Goal: Task Accomplishment & Management: Use online tool/utility

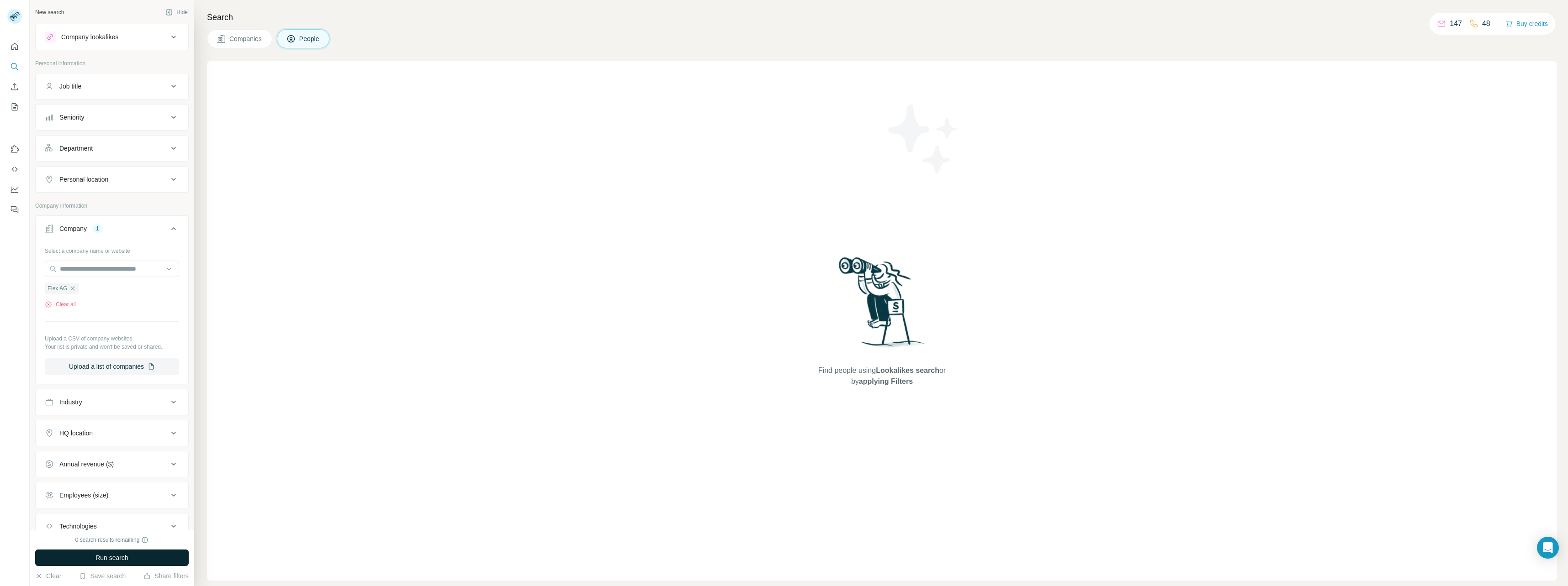
click at [103, 556] on span "Run search" at bounding box center [112, 558] width 33 height 9
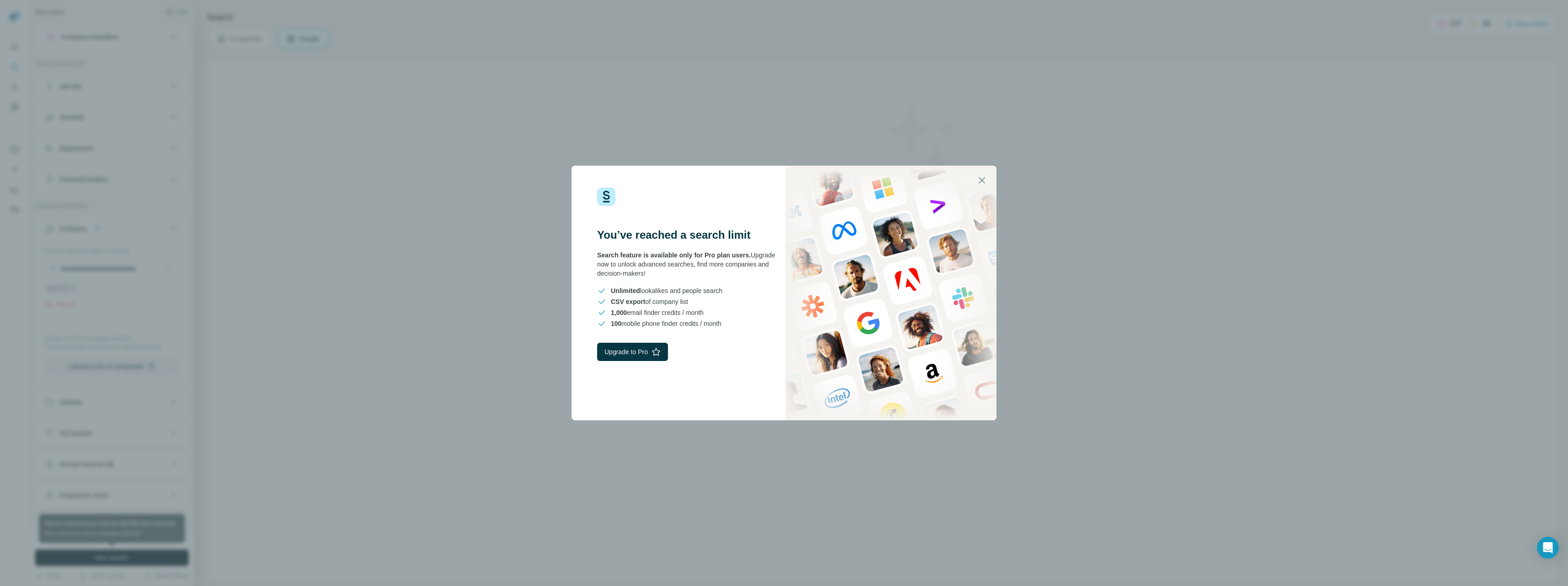
click at [403, 172] on div "You’ve reached a search limit Search feature is available only for Pro plan use…" at bounding box center [784, 293] width 1568 height 586
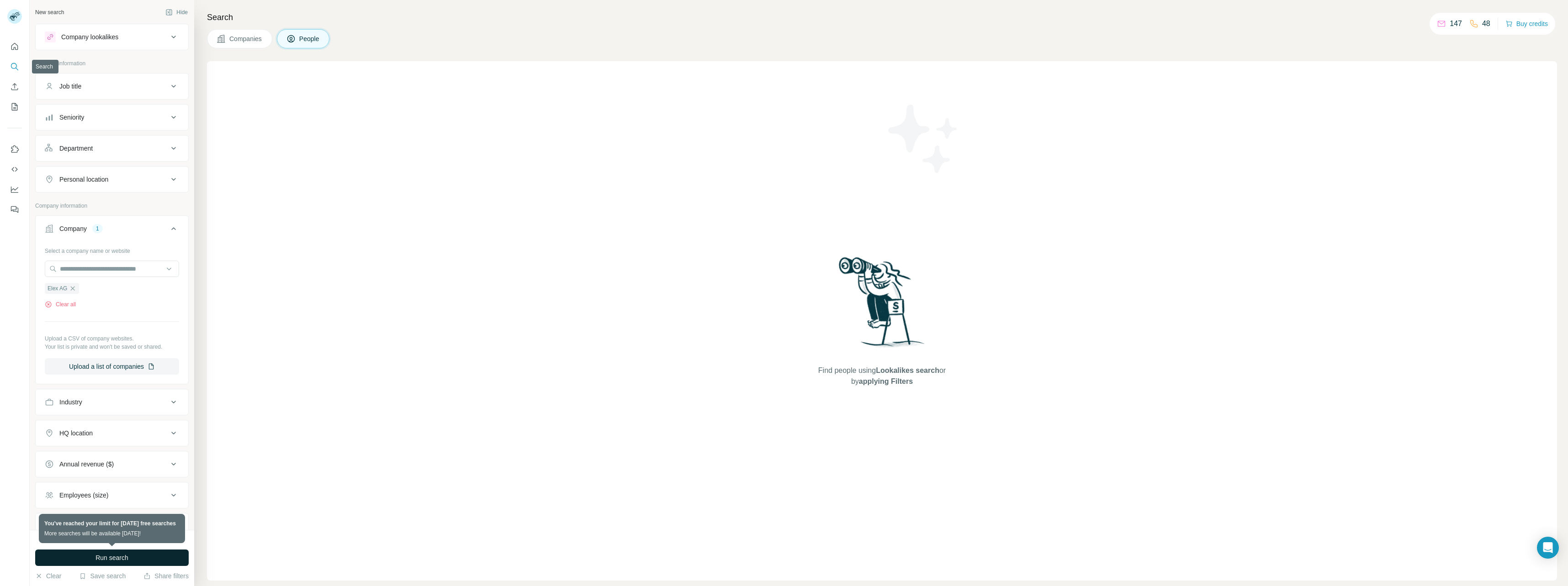
click at [16, 67] on icon "Search" at bounding box center [15, 67] width 9 height 9
click at [114, 41] on div "Company lookalikes" at bounding box center [107, 37] width 124 height 11
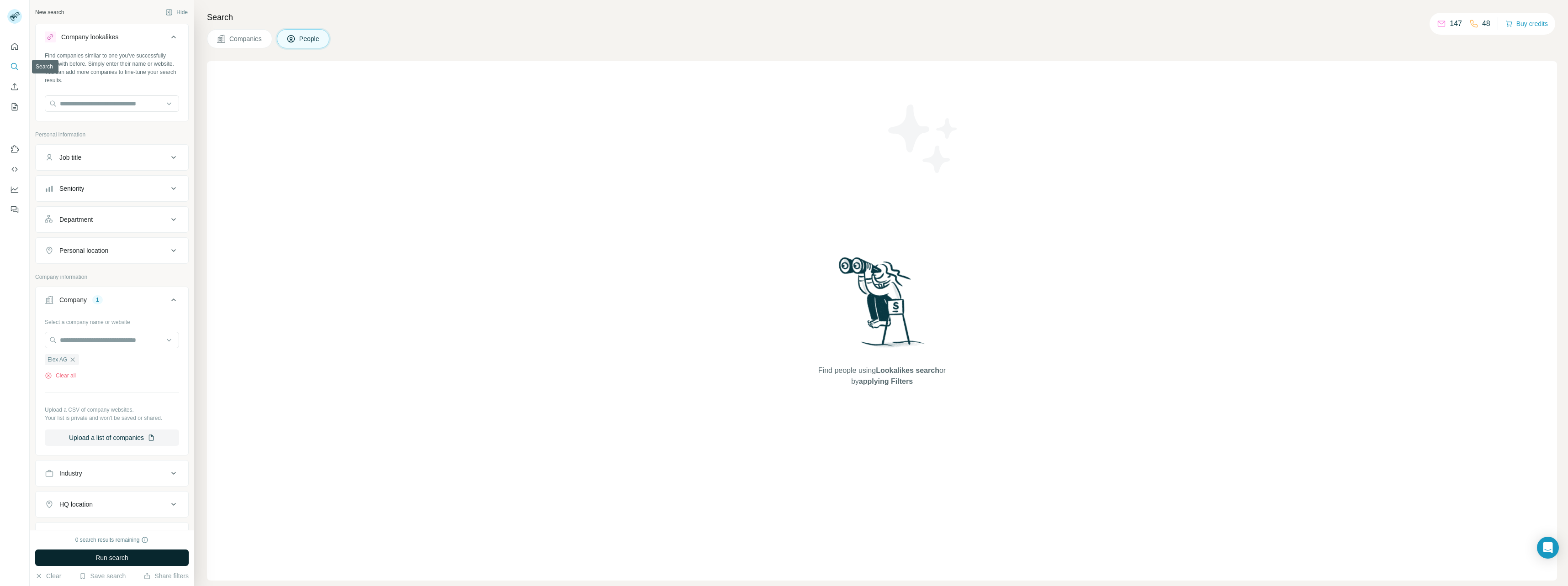
click at [16, 67] on icon "Search" at bounding box center [15, 67] width 9 height 9
click at [234, 43] on span "Companies" at bounding box center [246, 39] width 33 height 9
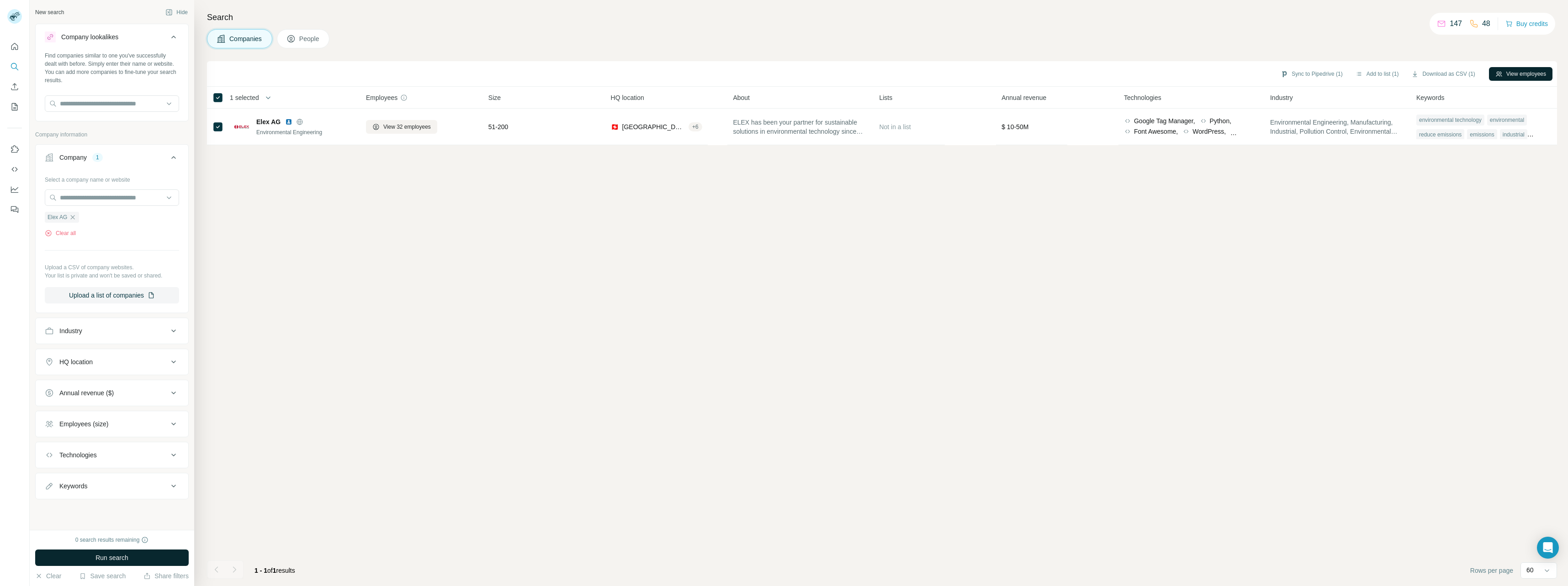
click at [1516, 74] on button "View employees" at bounding box center [1521, 74] width 64 height 14
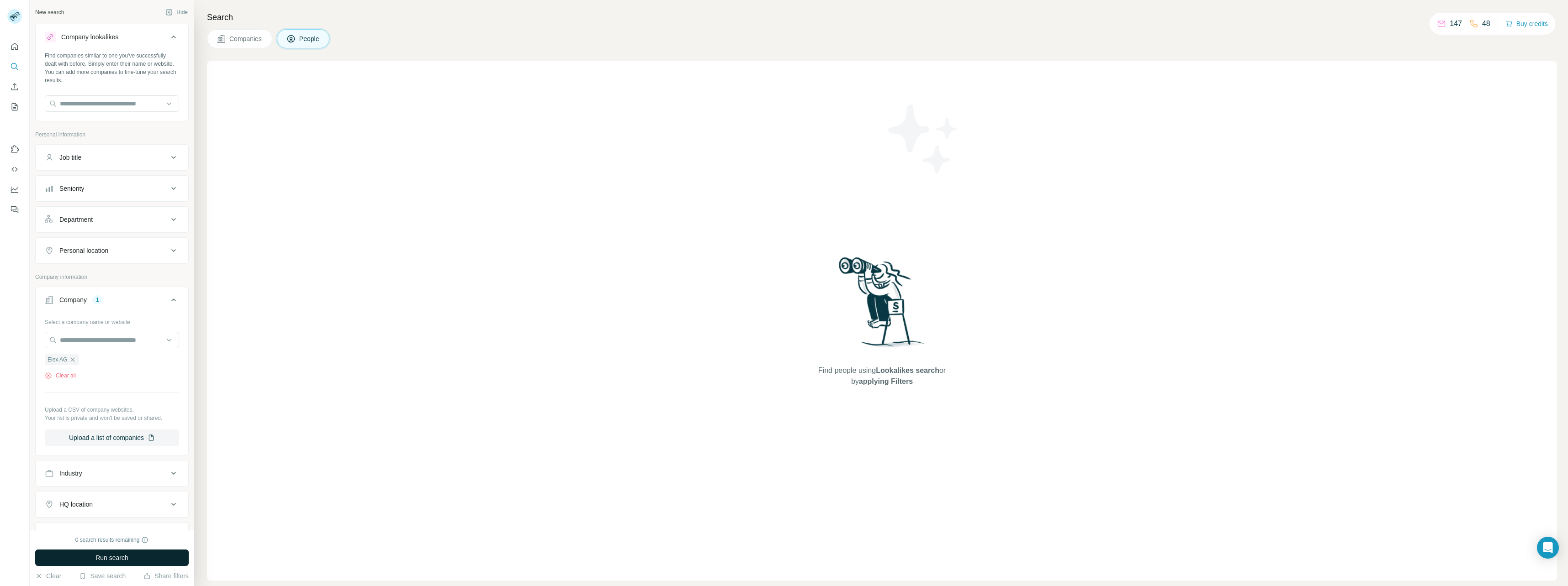
click at [228, 40] on button "Companies" at bounding box center [239, 39] width 65 height 19
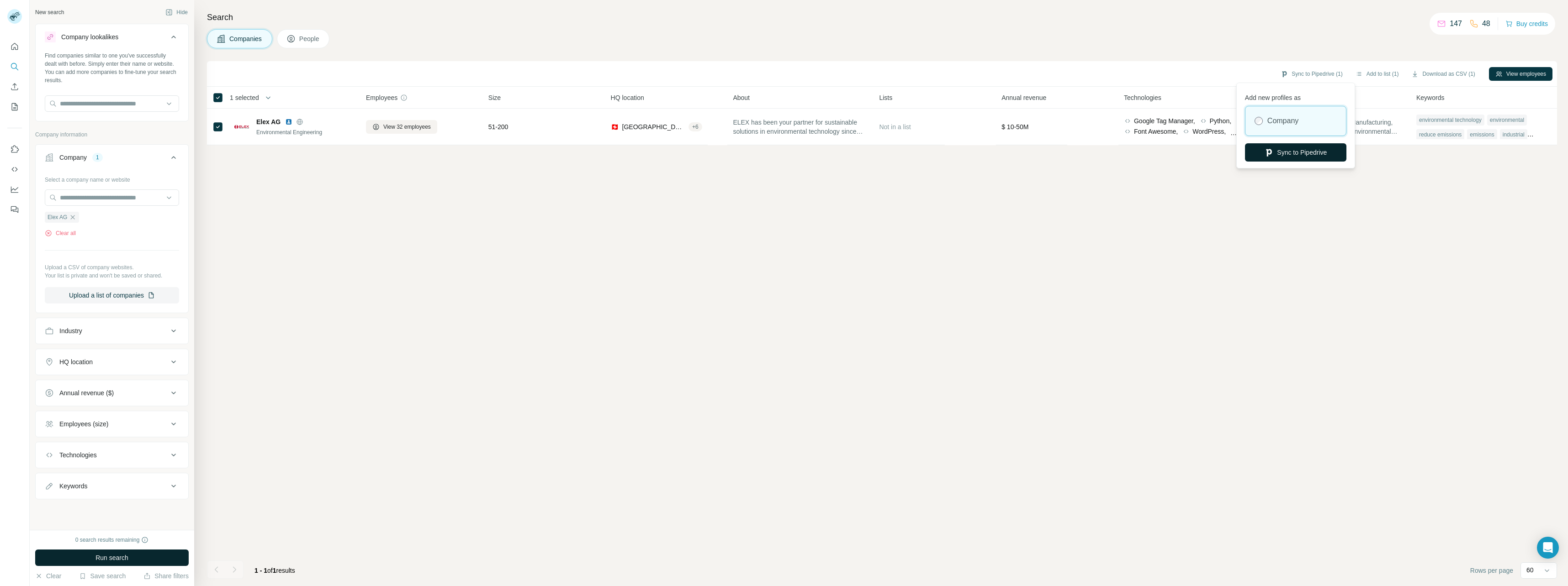
click at [1288, 150] on button "Sync to Pipedrive" at bounding box center [1295, 153] width 101 height 19
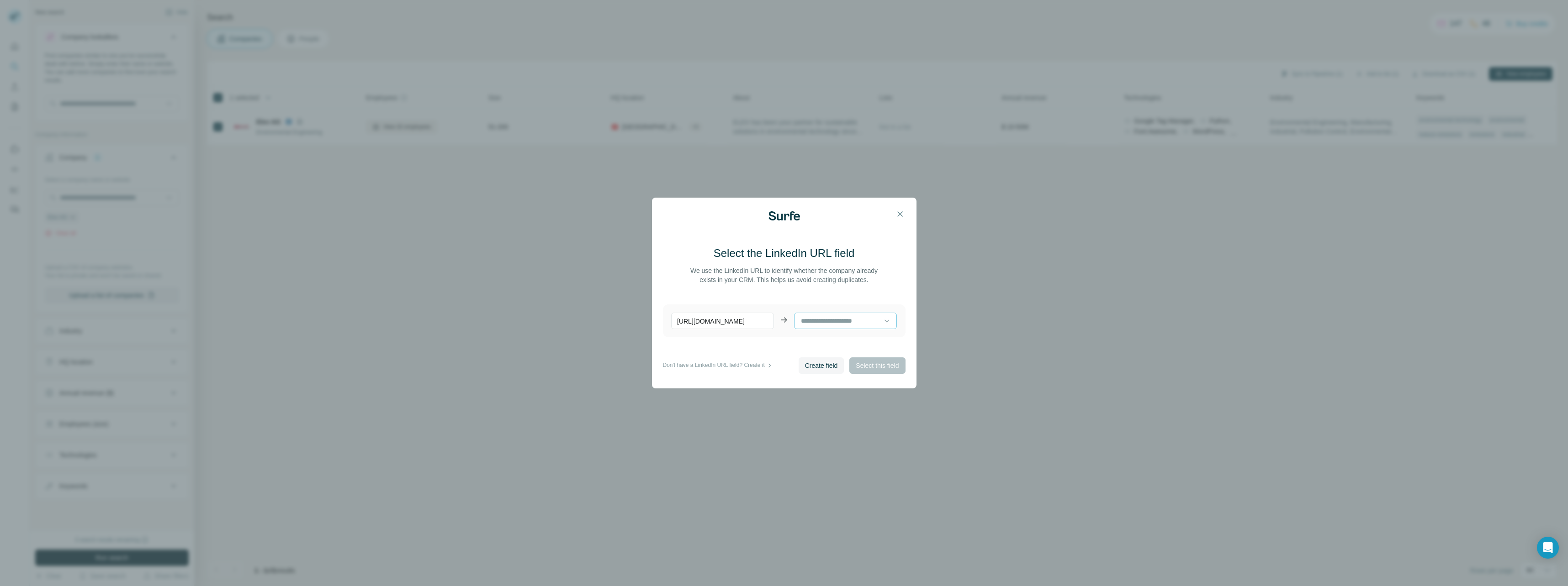
click at [839, 319] on input at bounding box center [842, 321] width 84 height 10
click at [743, 372] on footer "Don't have a LinkedIn URL field? Create it Create field Select this field" at bounding box center [784, 365] width 243 height 16
click at [831, 358] on button "Create field" at bounding box center [821, 365] width 46 height 16
click at [885, 367] on span "Select this field" at bounding box center [877, 366] width 43 height 9
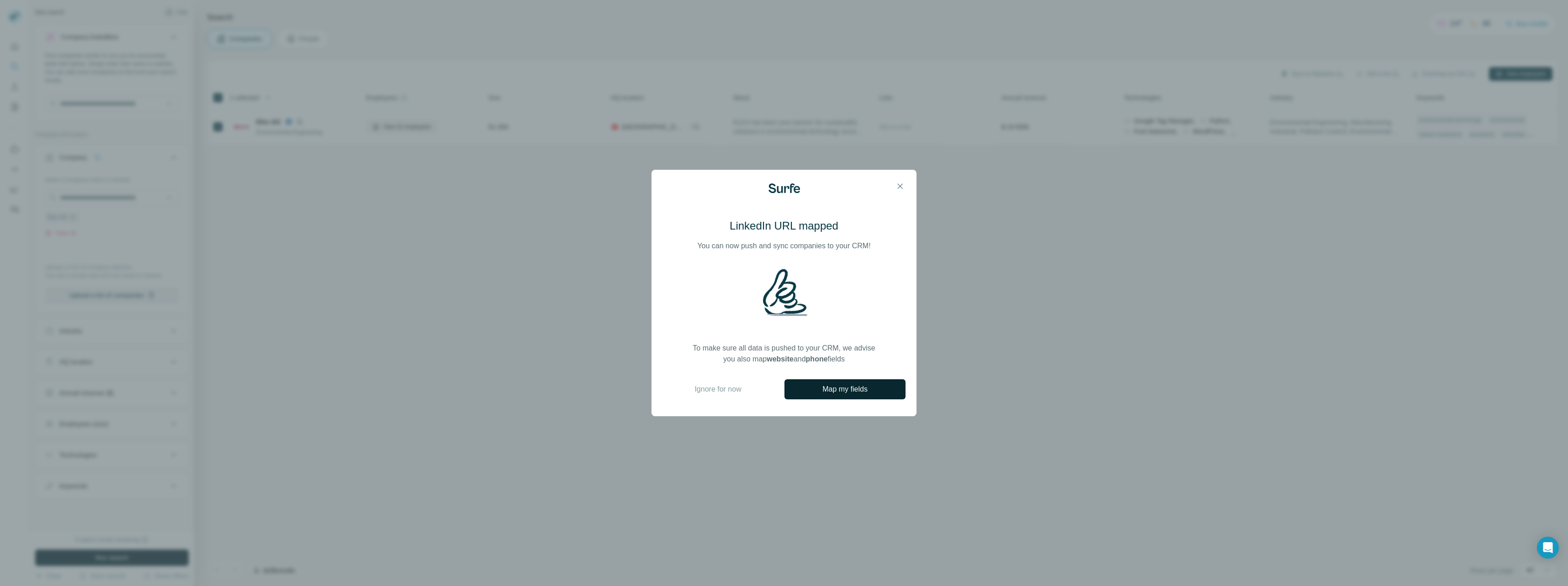
click at [812, 388] on button "Map my fields" at bounding box center [845, 389] width 121 height 20
click at [901, 186] on icon "button" at bounding box center [900, 186] width 5 height 5
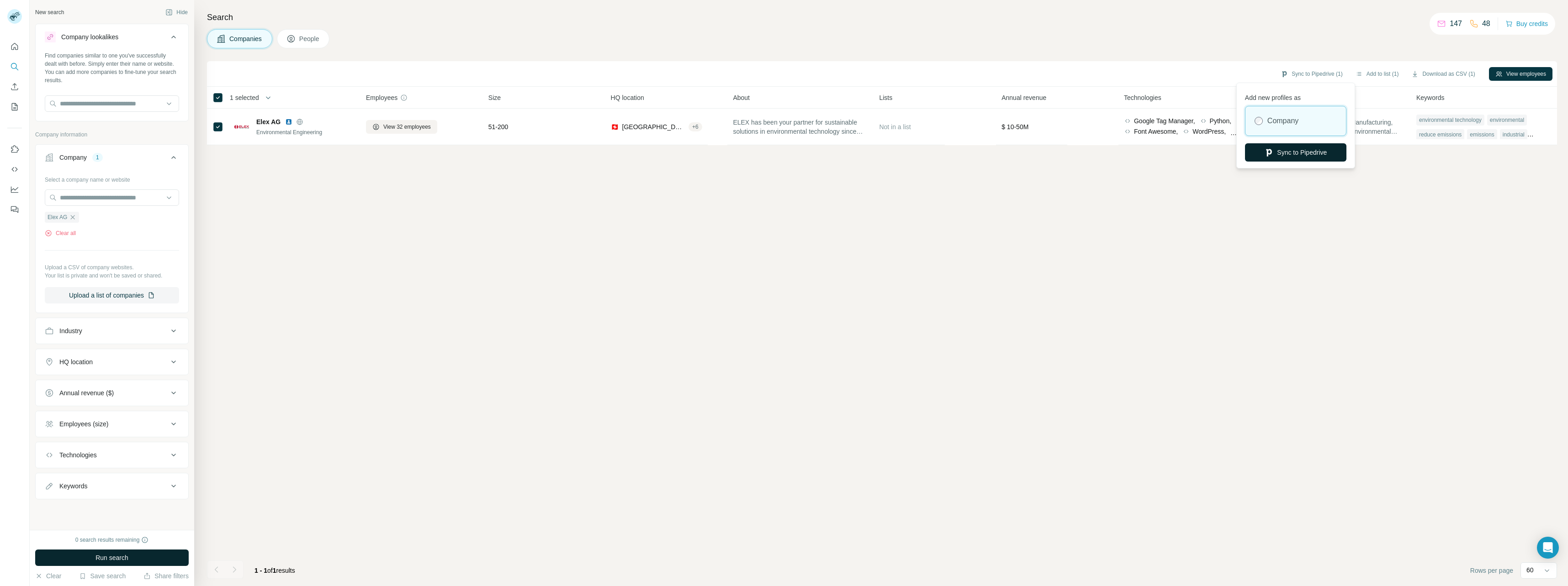
click at [1302, 155] on button "Sync to Pipedrive" at bounding box center [1295, 153] width 101 height 19
click at [140, 101] on input "text" at bounding box center [112, 103] width 134 height 16
type input "**********"
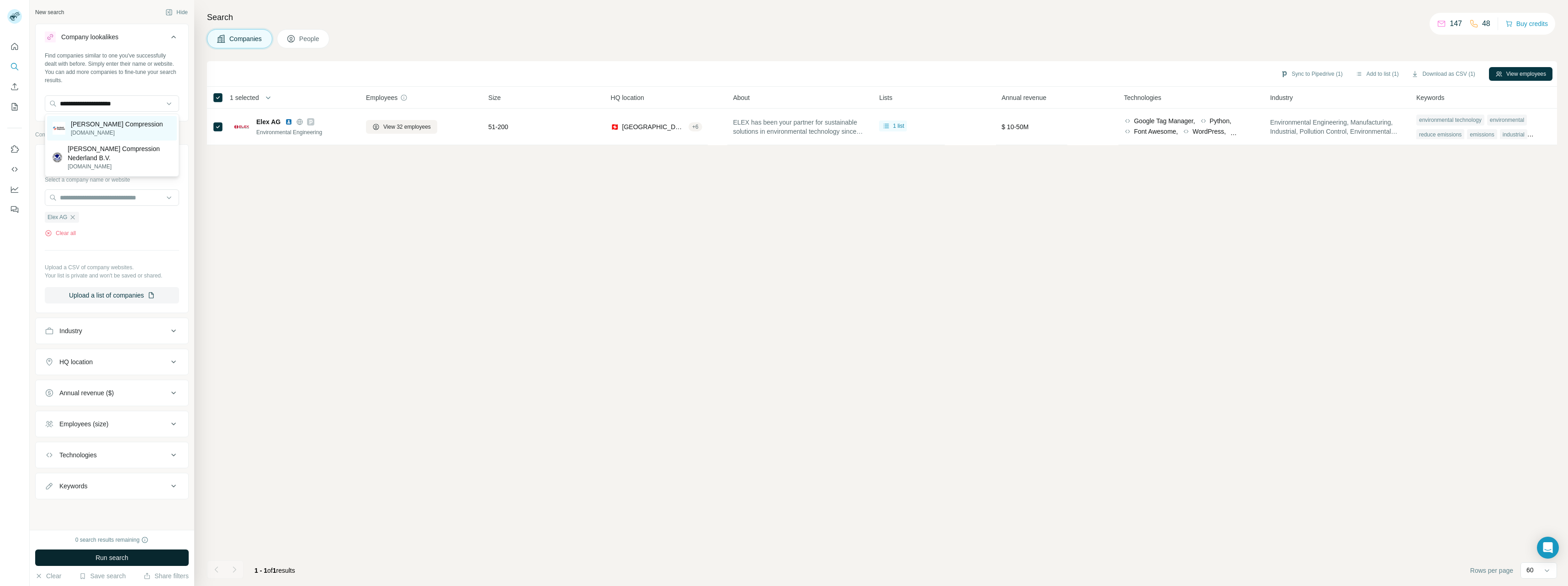
click at [96, 127] on p "[PERSON_NAME] Compression" at bounding box center [117, 124] width 93 height 9
click at [172, 36] on icon at bounding box center [173, 37] width 11 height 11
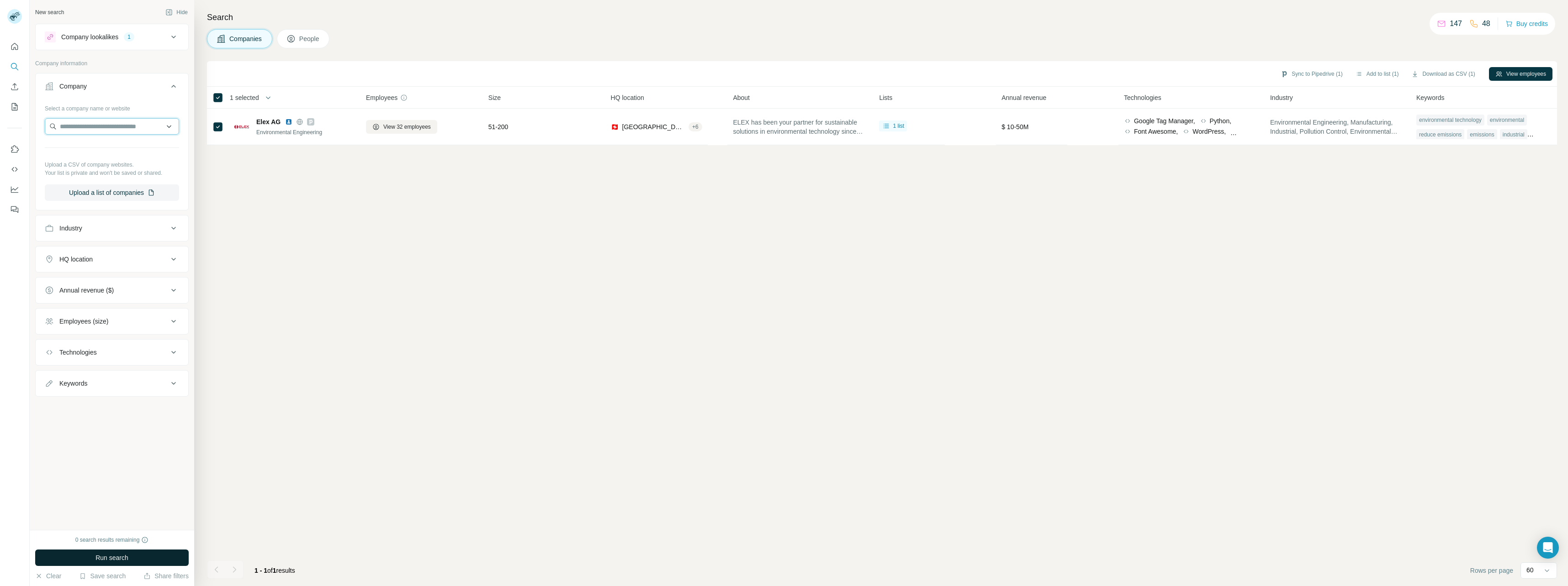
click at [107, 131] on input "text" at bounding box center [112, 126] width 134 height 16
type input "**********"
click at [111, 160] on div "[PERSON_NAME] Compression [DOMAIN_NAME]" at bounding box center [112, 152] width 130 height 25
click at [106, 557] on span "Run search" at bounding box center [112, 558] width 33 height 9
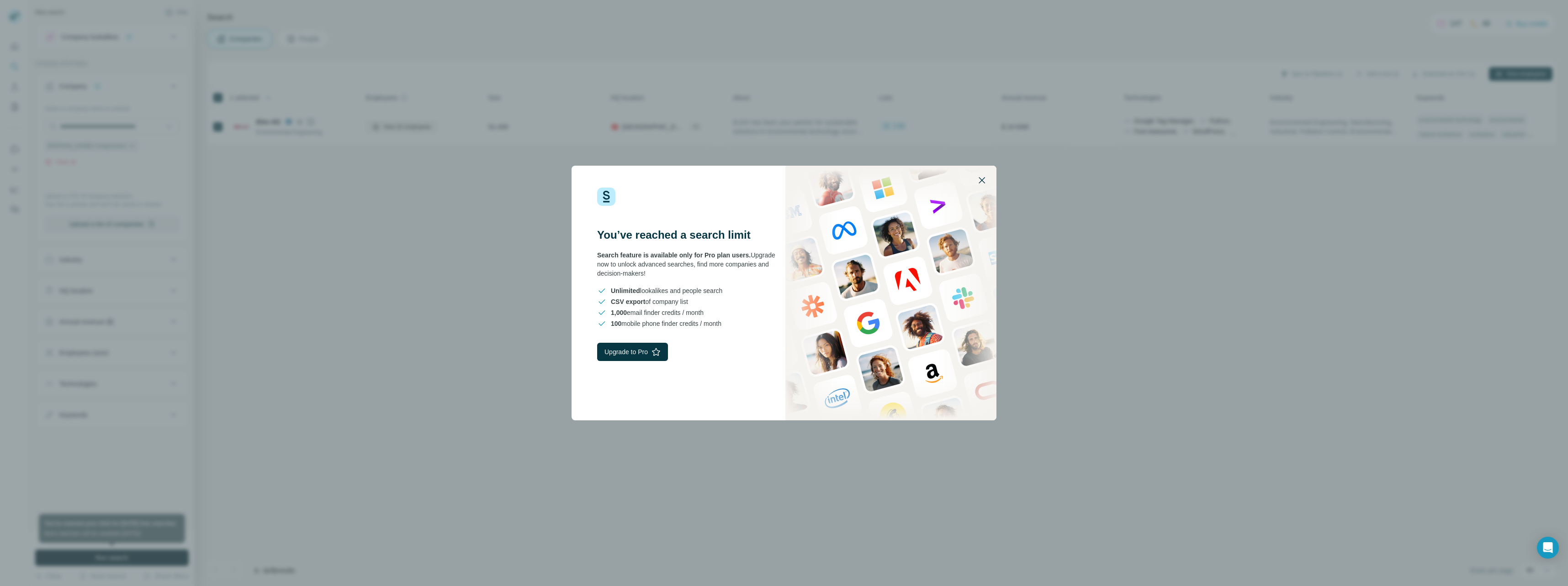
click at [987, 179] on icon "button" at bounding box center [982, 180] width 11 height 11
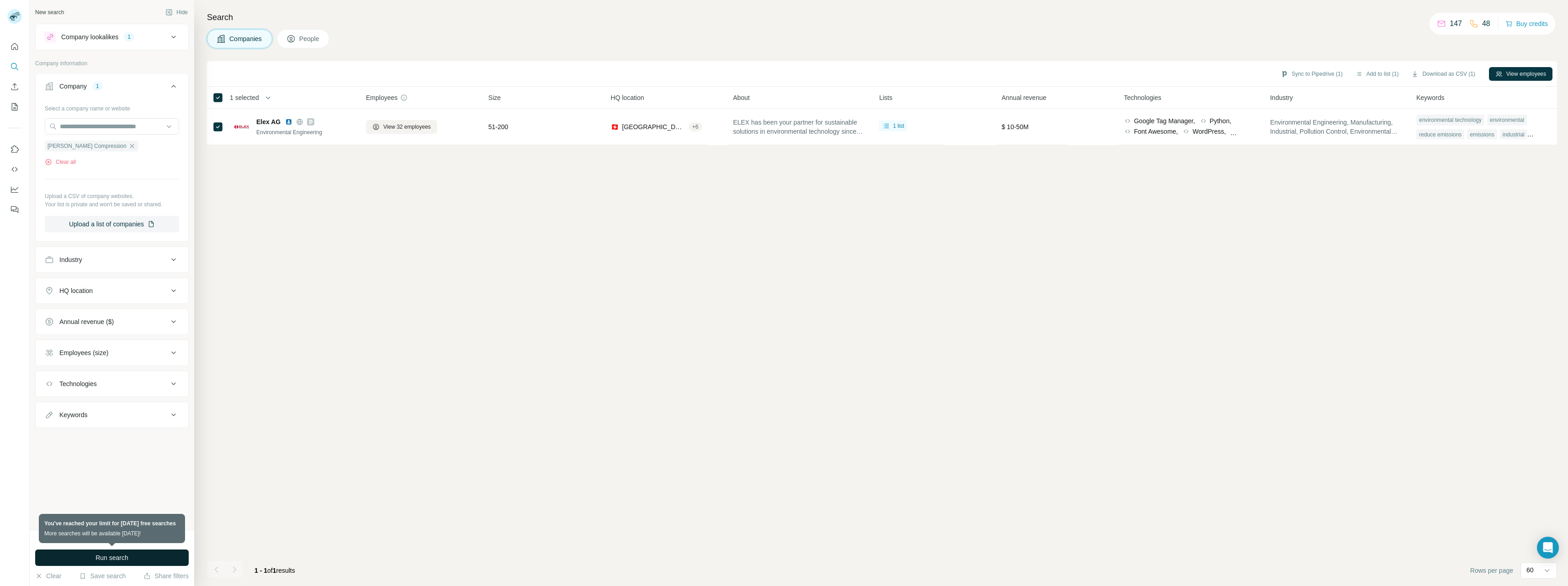
click at [369, 268] on div "Sync to Pipedrive (1) Add to list (1) Download as CSV (1) View employees 1 sele…" at bounding box center [882, 324] width 1350 height 525
click at [167, 12] on icon "button" at bounding box center [169, 12] width 7 height 7
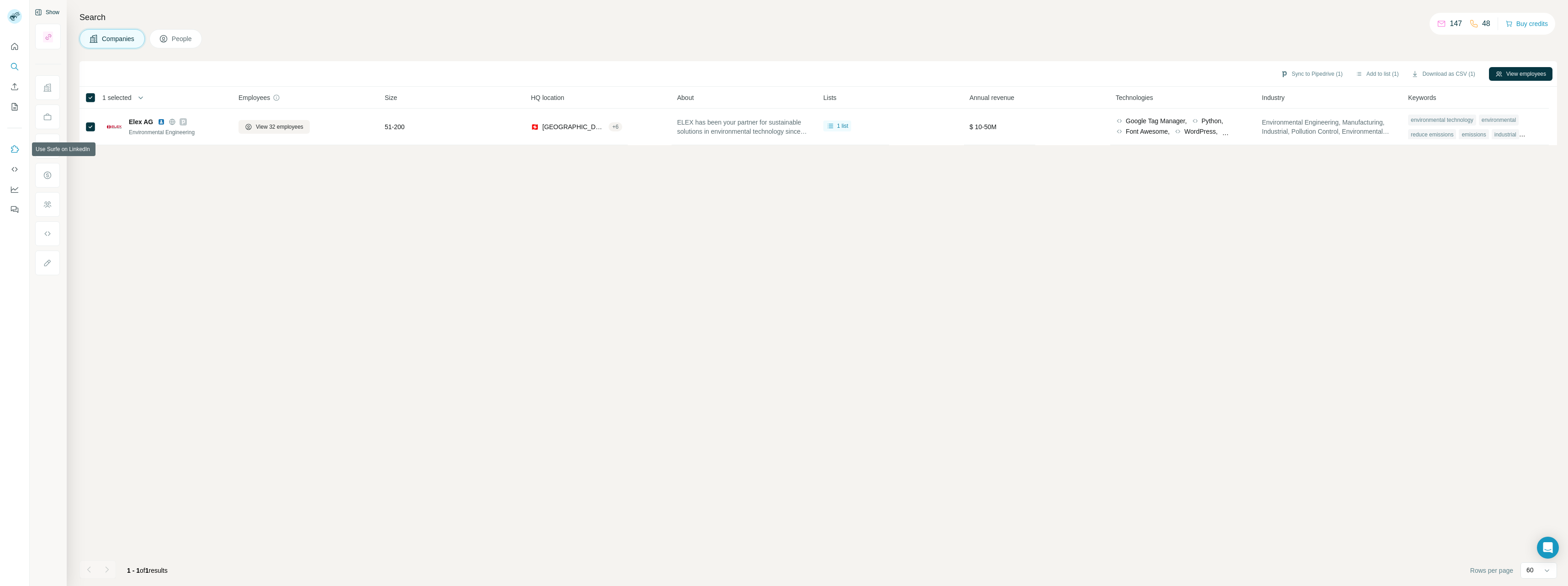
click at [13, 148] on icon "Use Surfe on LinkedIn" at bounding box center [15, 149] width 9 height 9
click at [15, 46] on icon "Quick start" at bounding box center [15, 47] width 9 height 9
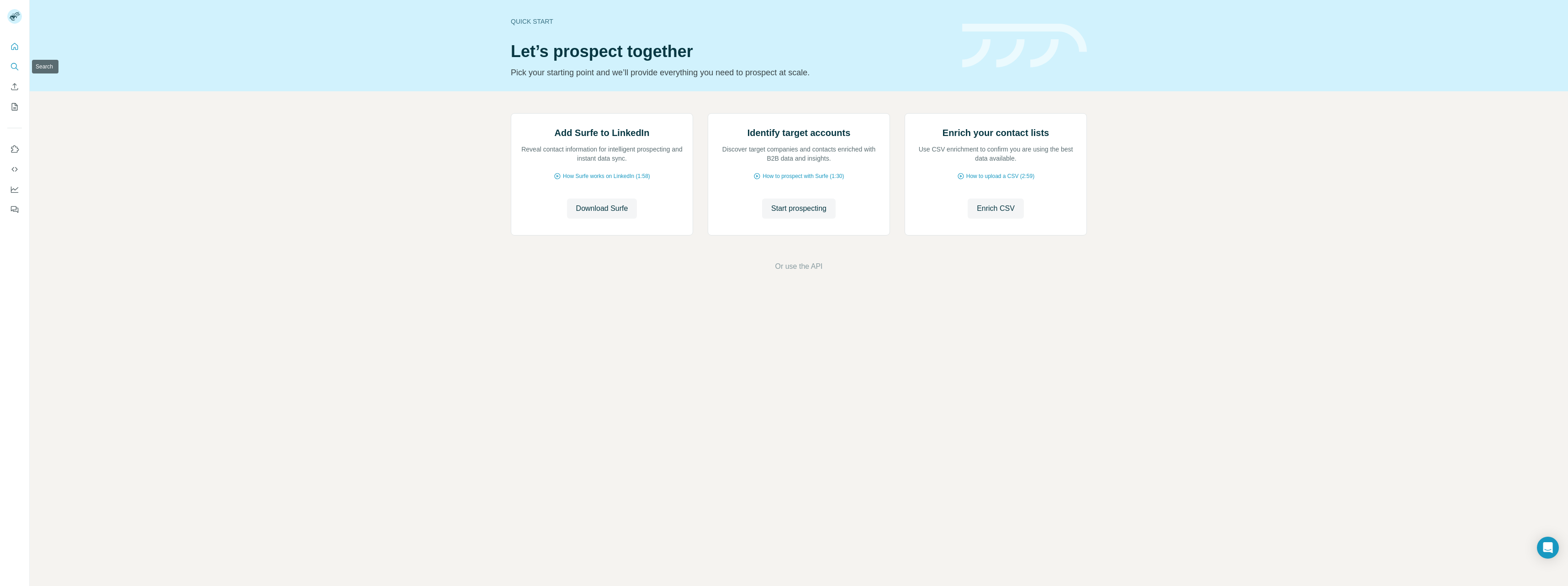
click at [13, 67] on icon "Search" at bounding box center [15, 67] width 9 height 9
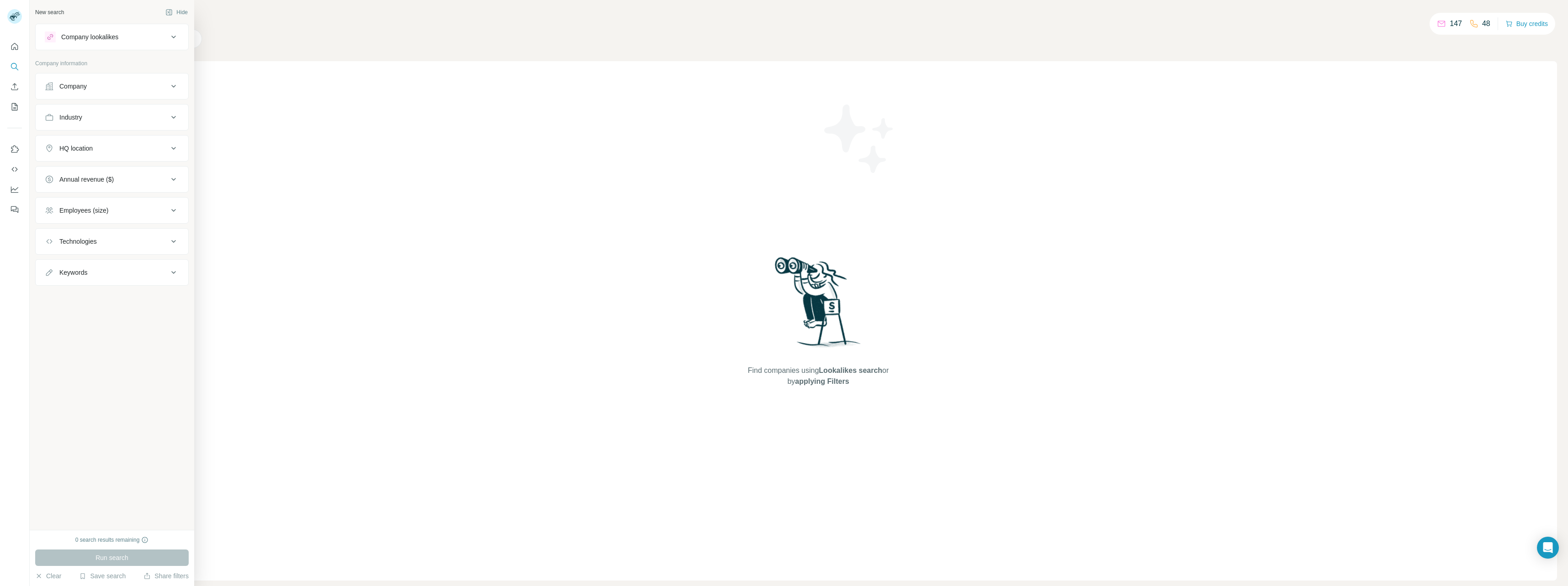
click at [75, 84] on div "Company" at bounding box center [72, 86] width 27 height 9
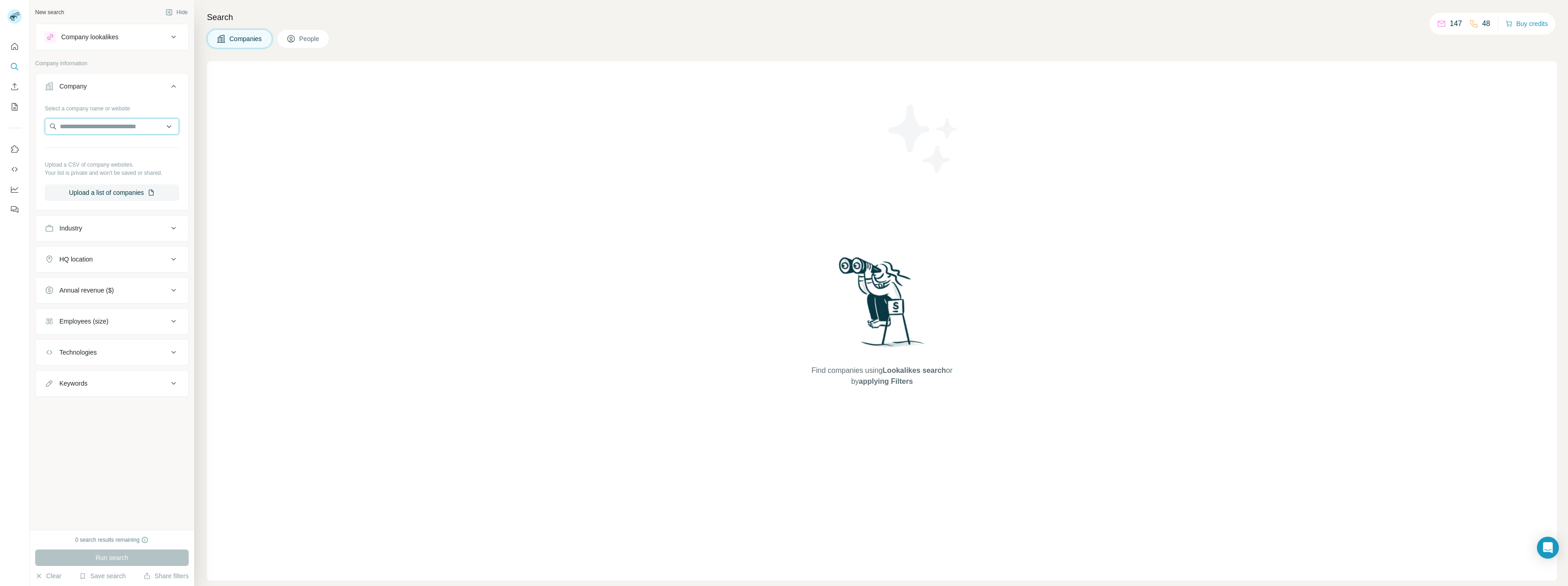
click at [72, 124] on input "text" at bounding box center [112, 126] width 134 height 16
type input "**********"
click at [87, 145] on p "[PERSON_NAME] Compression" at bounding box center [117, 147] width 93 height 9
